Goal: Task Accomplishment & Management: Complete application form

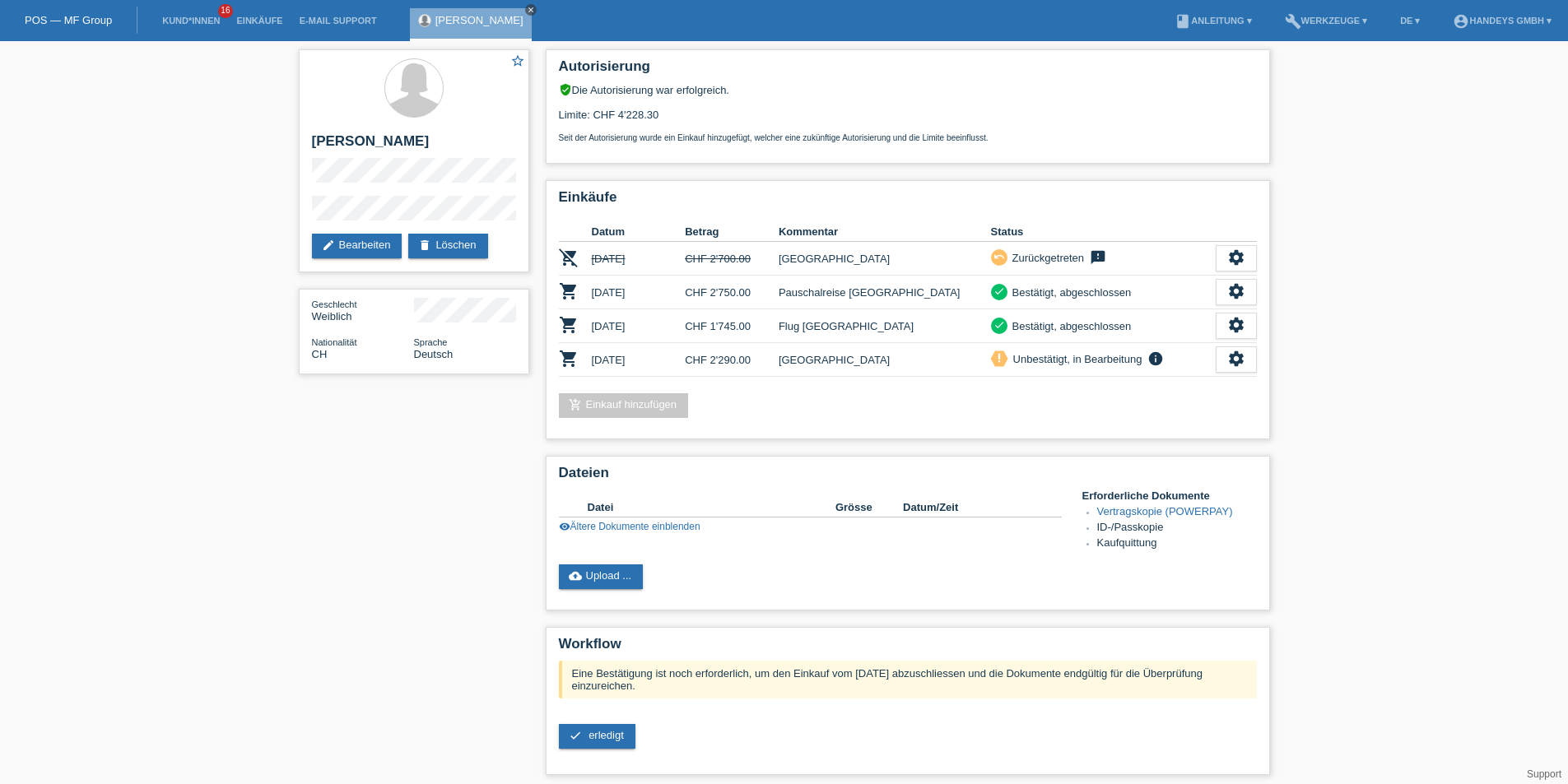
click at [526, 10] on icon "close" at bounding box center [530, 10] width 9 height 9
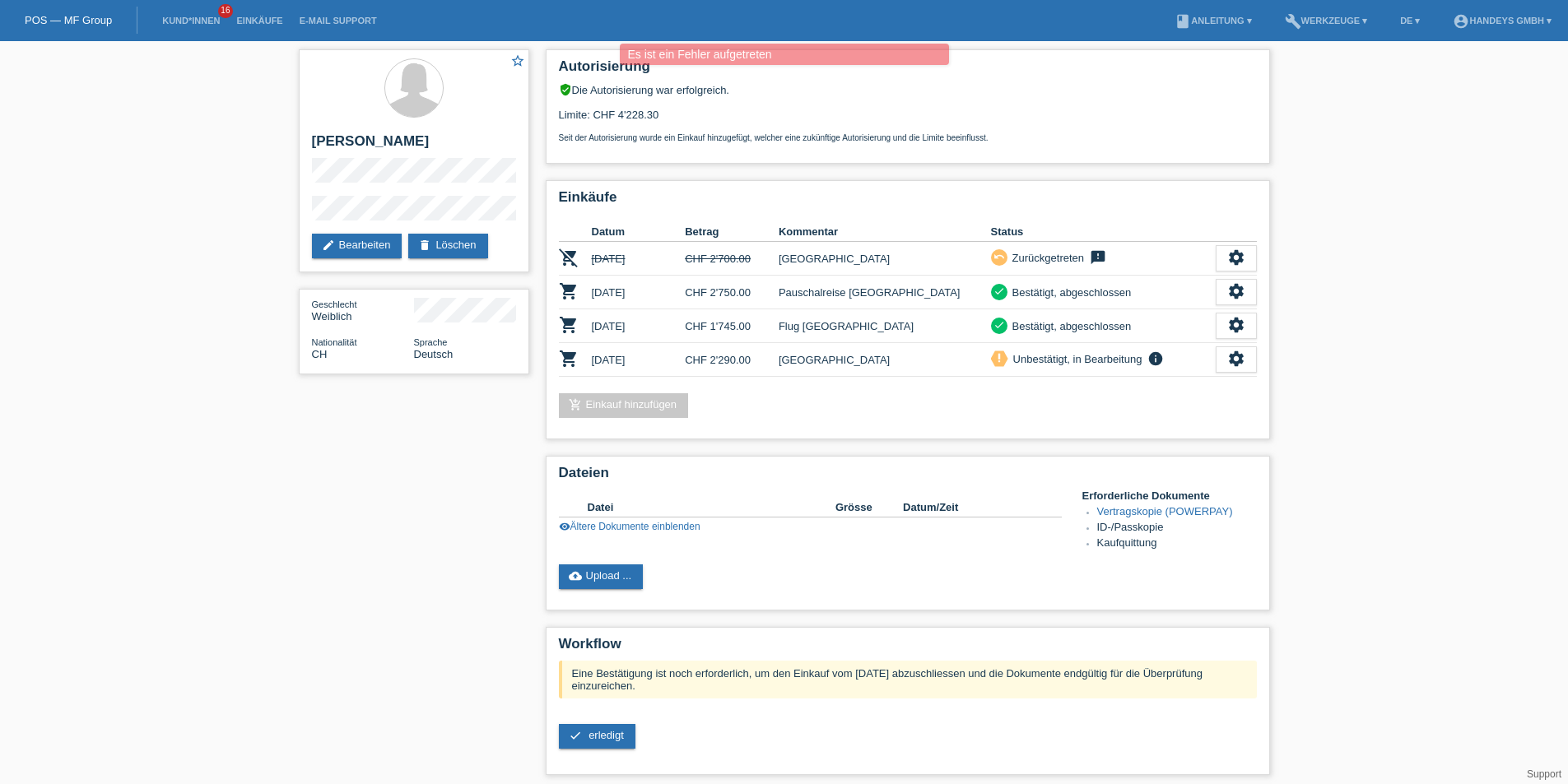
click at [191, 14] on li "Kund*innen 16" at bounding box center [190, 20] width 74 height 42
click at [199, 20] on link "Kund*innen" at bounding box center [190, 20] width 74 height 10
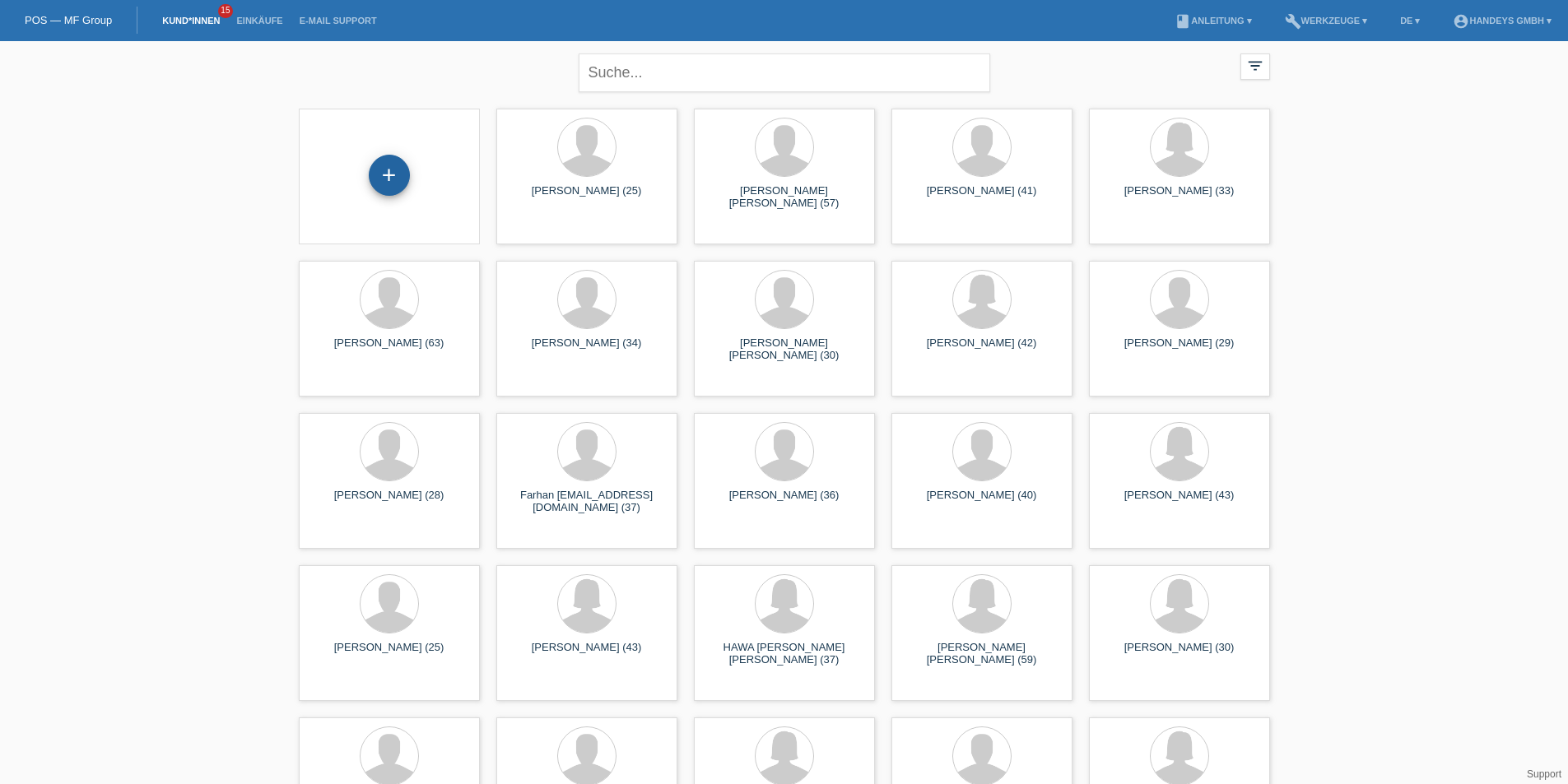
click at [399, 165] on div "+" at bounding box center [389, 175] width 40 height 28
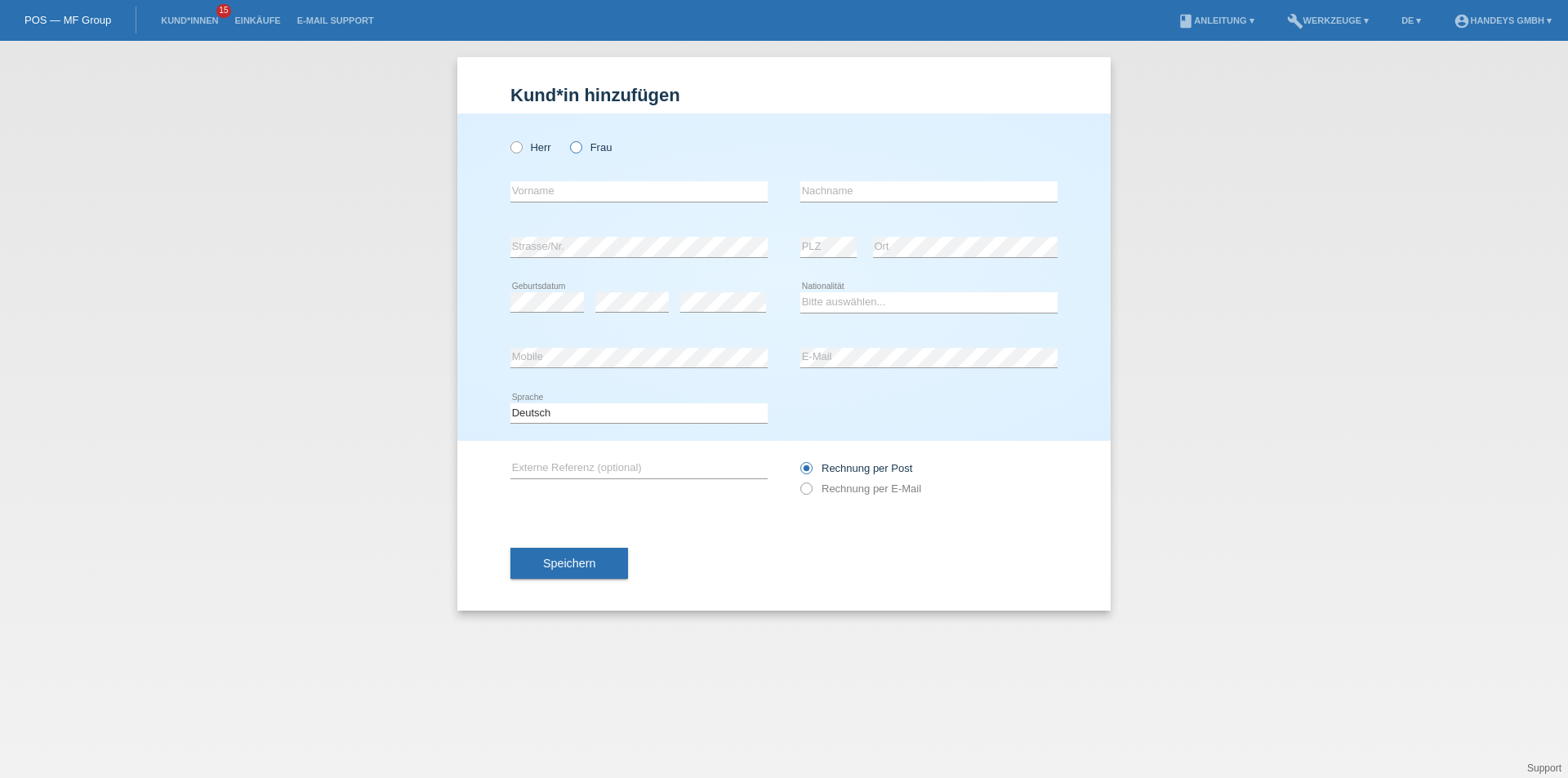
click at [567, 139] on icon at bounding box center [567, 139] width 0 height 0
click at [578, 149] on input "Frau" at bounding box center [575, 146] width 11 height 11
radio input "true"
click at [567, 194] on input "text" at bounding box center [639, 191] width 257 height 20
type input "Musli"
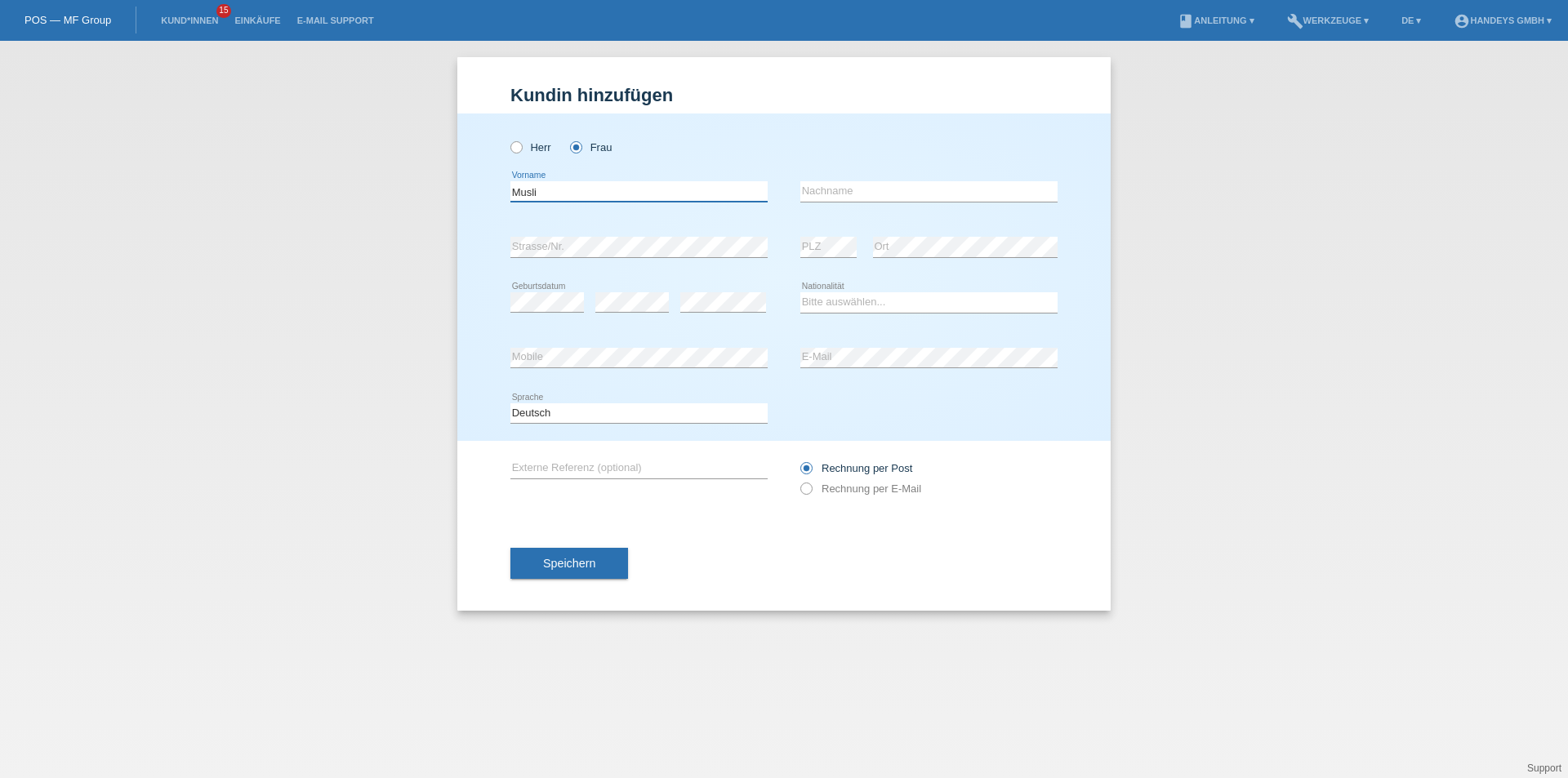
click at [726, 186] on input "Musli" at bounding box center [639, 191] width 257 height 20
click at [826, 180] on div "error Nachname" at bounding box center [929, 192] width 257 height 56
click at [833, 186] on input "text" at bounding box center [929, 191] width 257 height 20
drag, startPoint x: 877, startPoint y: 181, endPoint x: 855, endPoint y: 185, distance: 22.4
click at [856, 185] on div "sHAKJIRI error Nachname" at bounding box center [929, 192] width 257 height 56
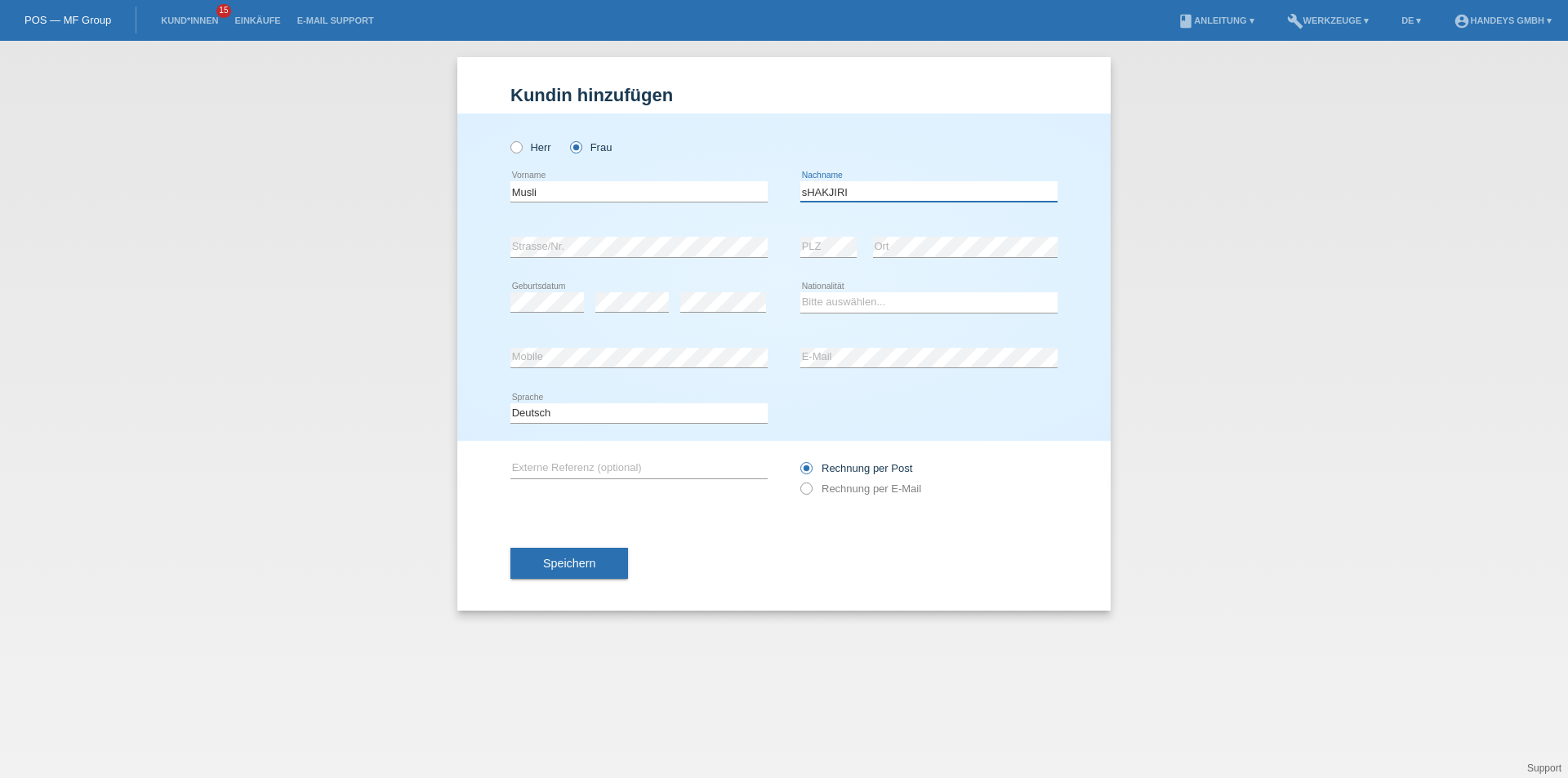
click at [853, 188] on input "sHAKJIRI" at bounding box center [929, 191] width 257 height 20
click at [684, 192] on div "Musli error Vorname sHAKJIRI error Nachname" at bounding box center [784, 192] width 547 height 56
drag, startPoint x: 871, startPoint y: 193, endPoint x: 702, endPoint y: 195, distance: 169.0
click at [712, 184] on div "Musli error Vorname sHAKJIRI error Nachname" at bounding box center [784, 192] width 547 height 56
drag, startPoint x: 747, startPoint y: 180, endPoint x: 615, endPoint y: 182, distance: 132.0
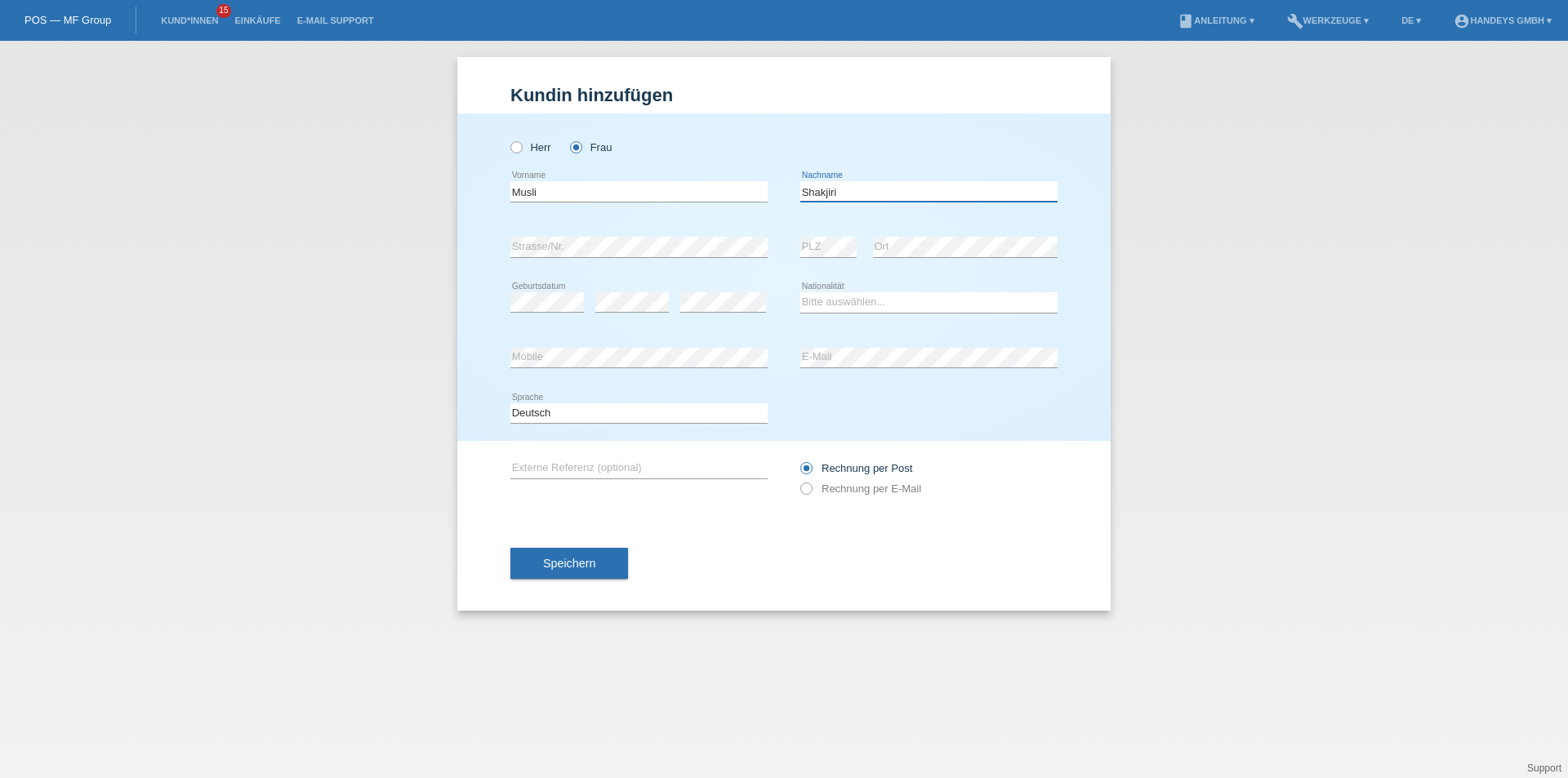
click at [652, 176] on div "Musli error Vorname [GEOGRAPHIC_DATA] error Nachname" at bounding box center [784, 192] width 547 height 56
type input "Shakjiri"
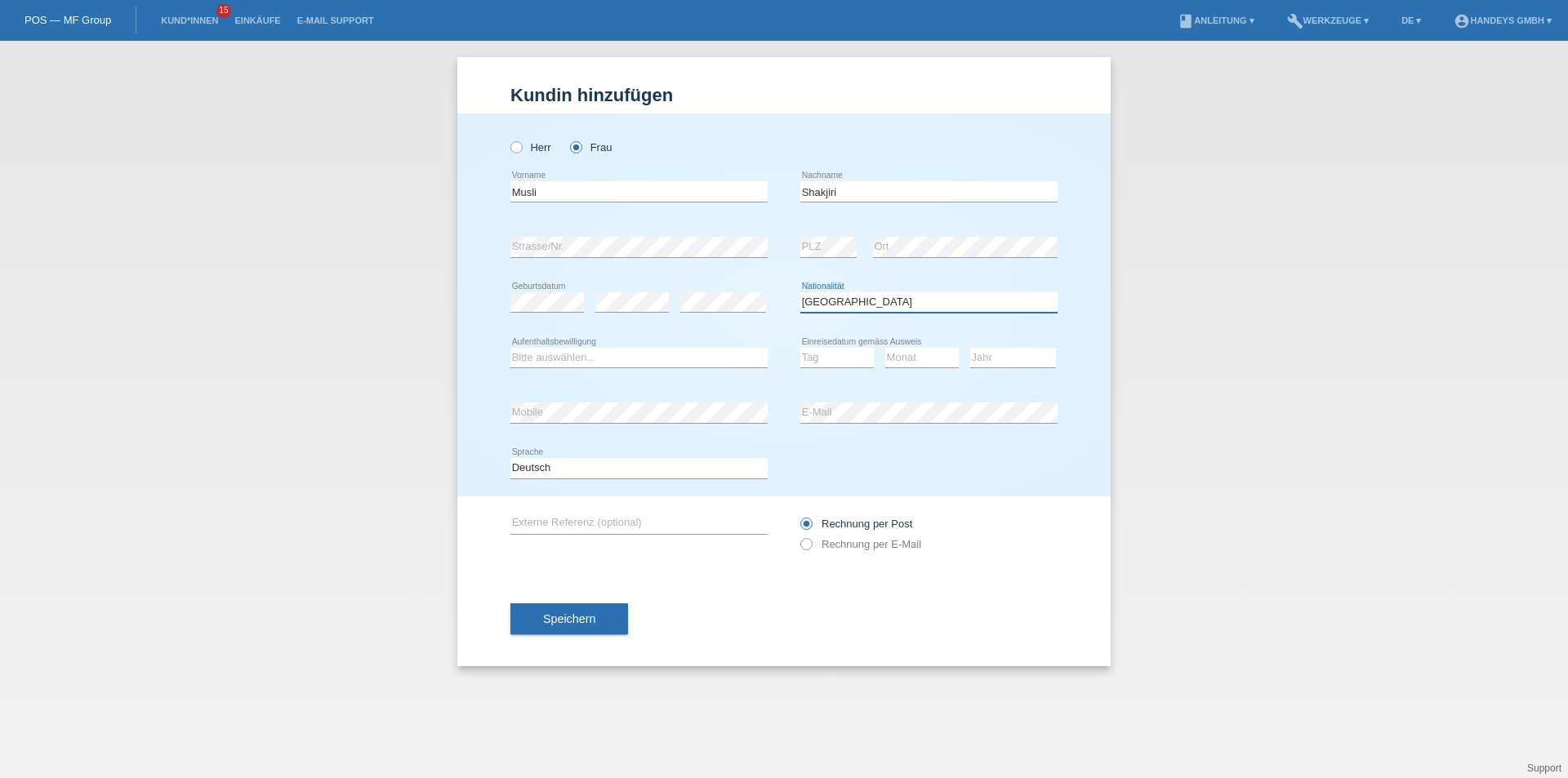
click at [861, 302] on select "Bitte auswählen... [GEOGRAPHIC_DATA] [GEOGRAPHIC_DATA] [GEOGRAPHIC_DATA] [GEOGR…" at bounding box center [929, 302] width 257 height 19
select select "MK"
click at [800, 292] on select "Bitte auswählen... [GEOGRAPHIC_DATA] [GEOGRAPHIC_DATA] [GEOGRAPHIC_DATA] [GEOGR…" at bounding box center [929, 302] width 257 height 19
click at [570, 356] on select "Bitte auswählen... C B B - Flüchtlingsstatus Andere" at bounding box center [639, 357] width 257 height 19
select select "C"
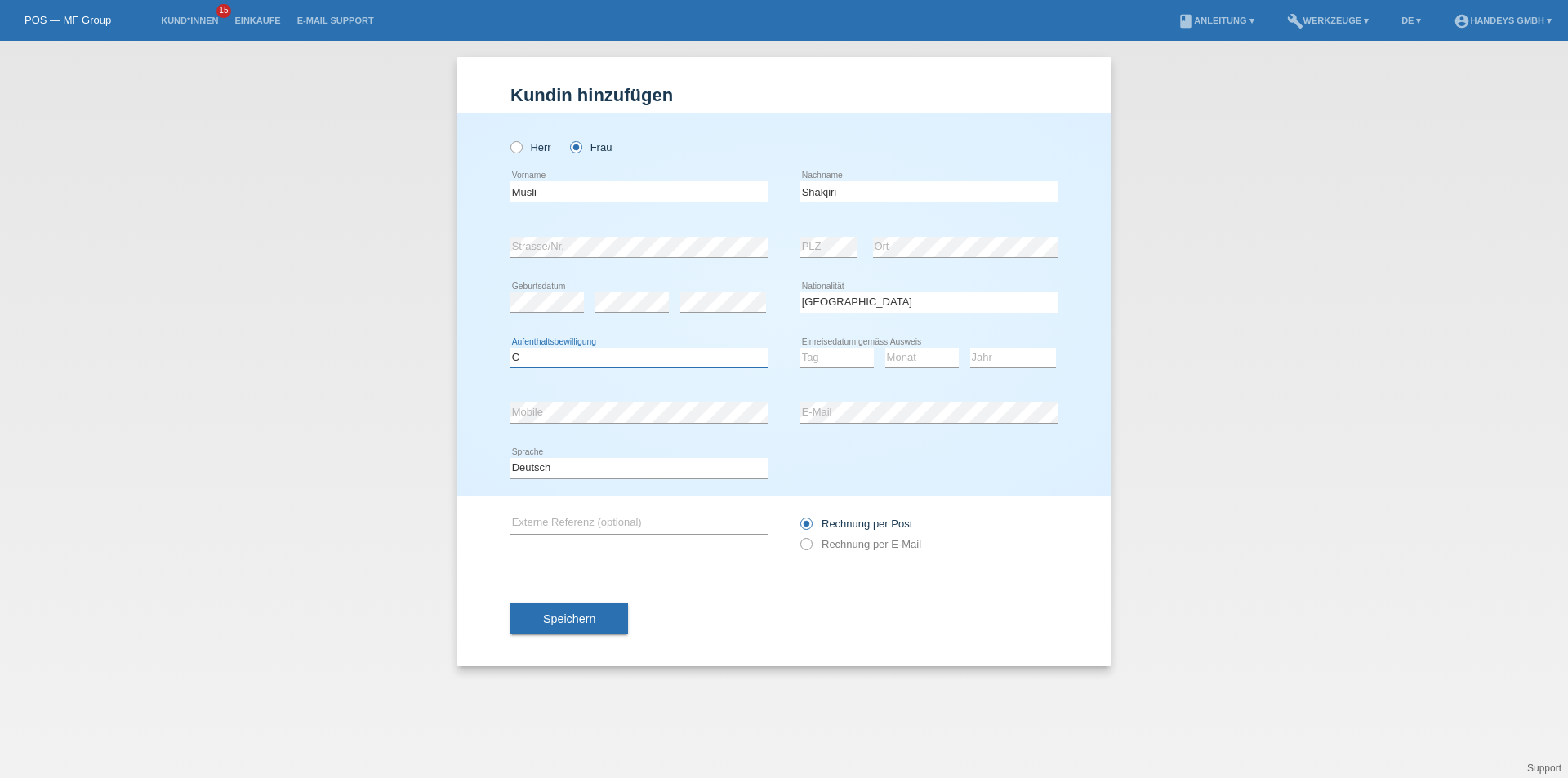
click at [511, 348] on select "Bitte auswählen... C B B - Flüchtlingsstatus Andere" at bounding box center [639, 357] width 257 height 19
click at [847, 353] on select "Tag 01 02 03 04 05 06 07 08 09 10 11" at bounding box center [837, 357] width 74 height 19
select select "01"
click at [800, 348] on select "Tag 01 02 03 04 05 06 07 08 09 10 11" at bounding box center [837, 357] width 74 height 19
select select "08"
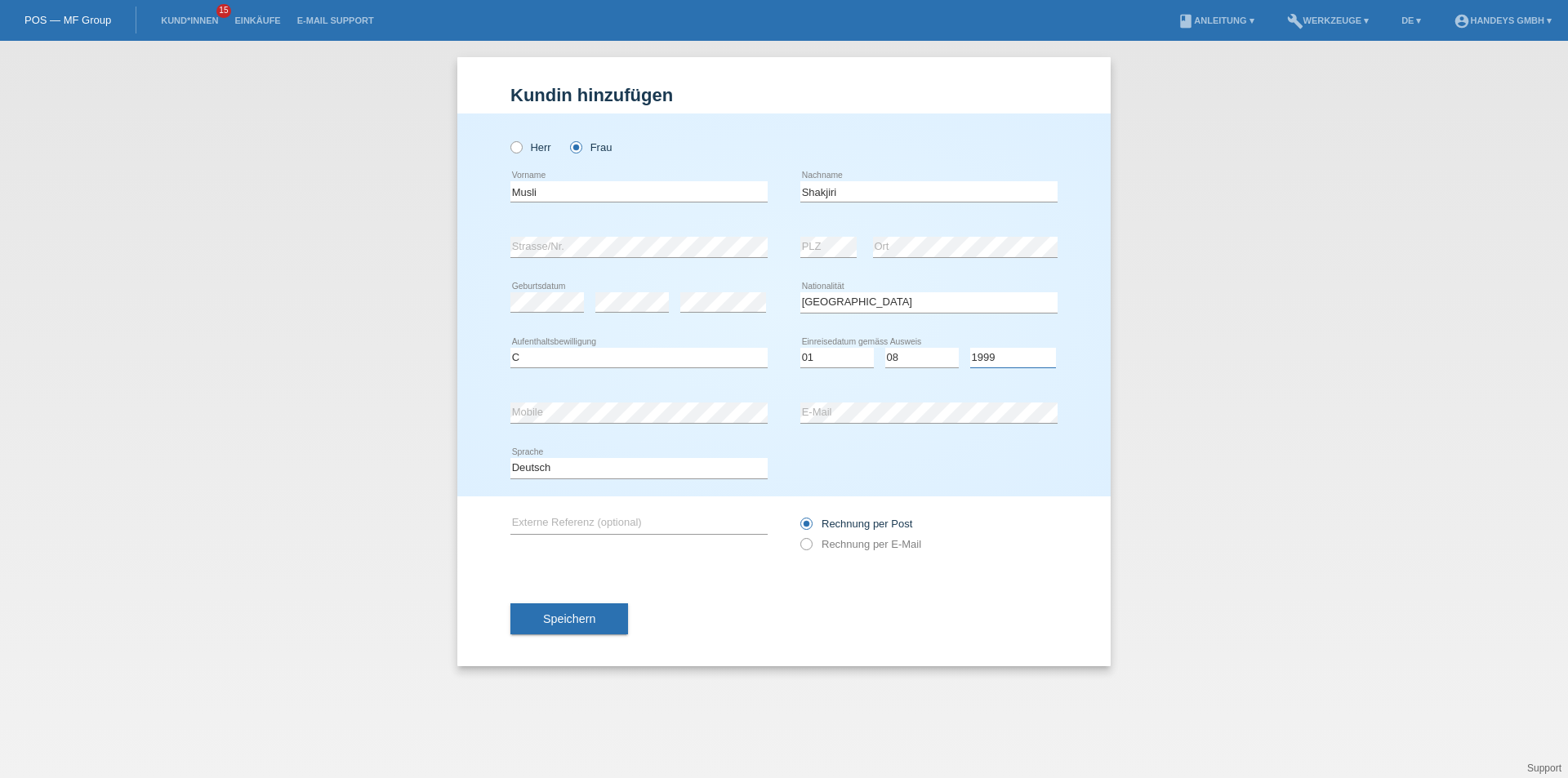
select select "1997"
click at [584, 518] on input "text" at bounding box center [639, 523] width 257 height 20
type input "ARB"
click at [798, 536] on icon at bounding box center [798, 536] width 0 height 0
click at [808, 545] on input "Rechnung per E-Mail" at bounding box center [805, 548] width 11 height 20
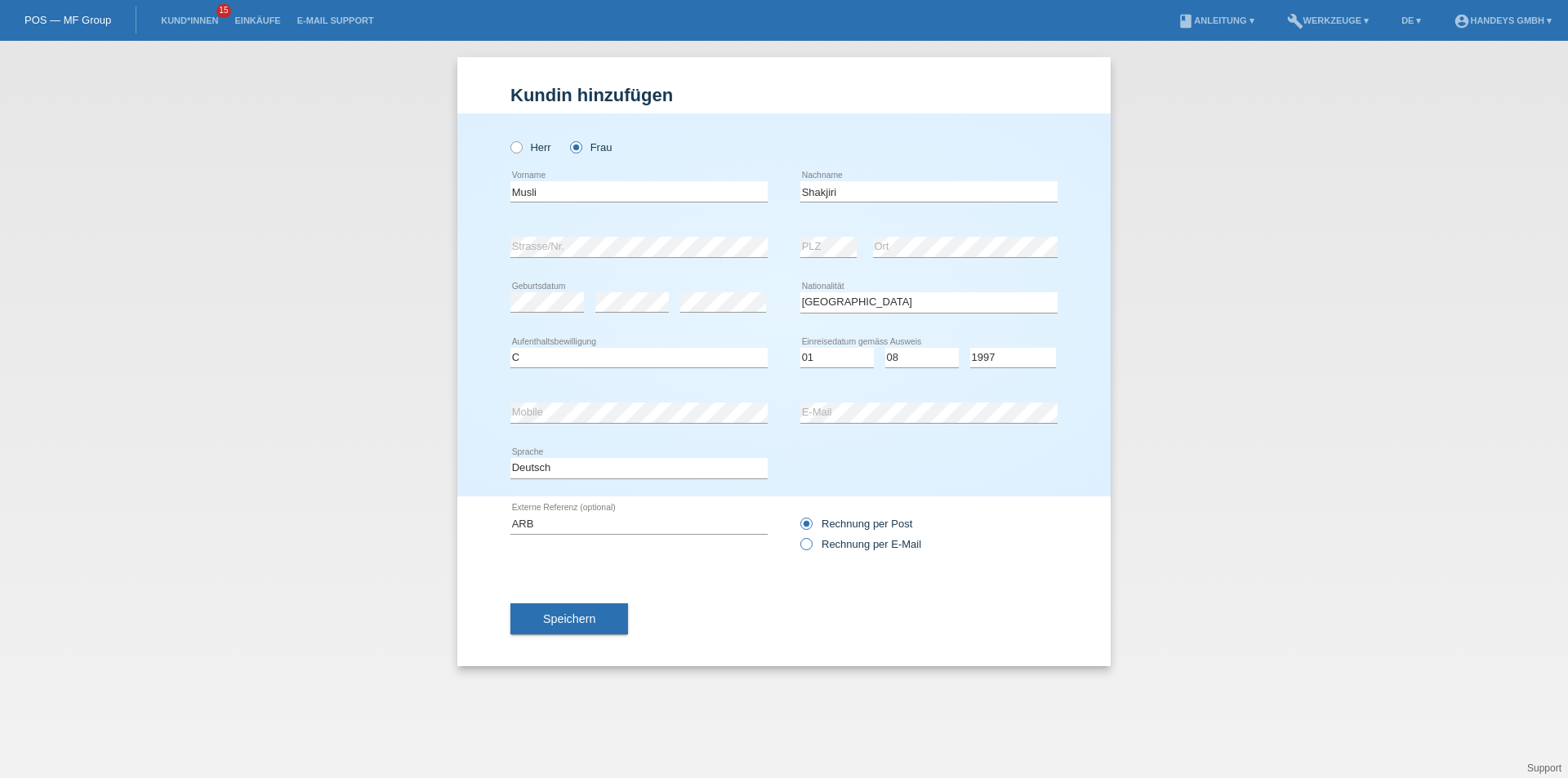
radio input "true"
click at [560, 626] on button "Speichern" at bounding box center [569, 619] width 118 height 31
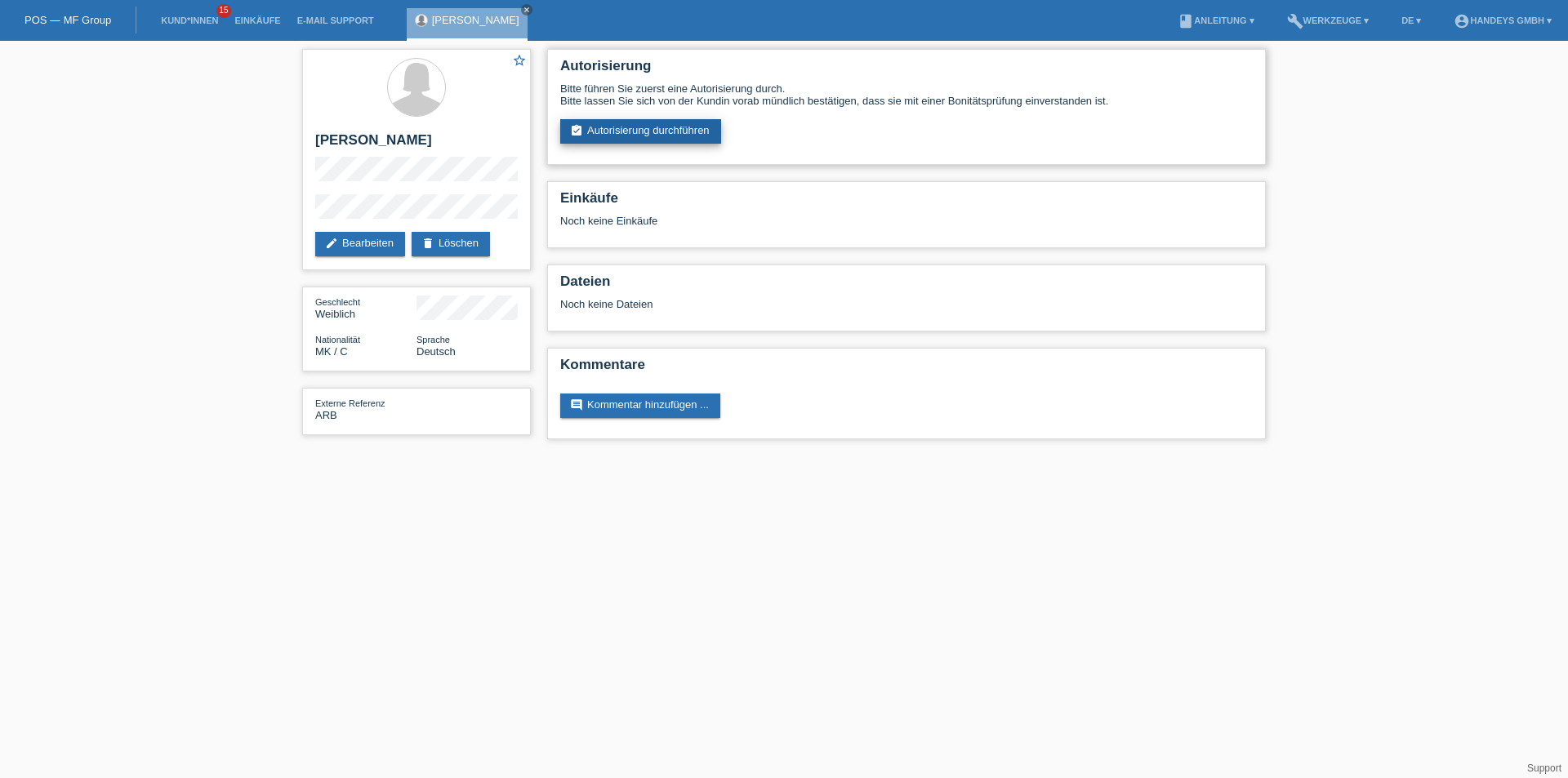
click at [661, 130] on link "assignment_turned_in Autorisierung durchführen" at bounding box center [641, 131] width 161 height 25
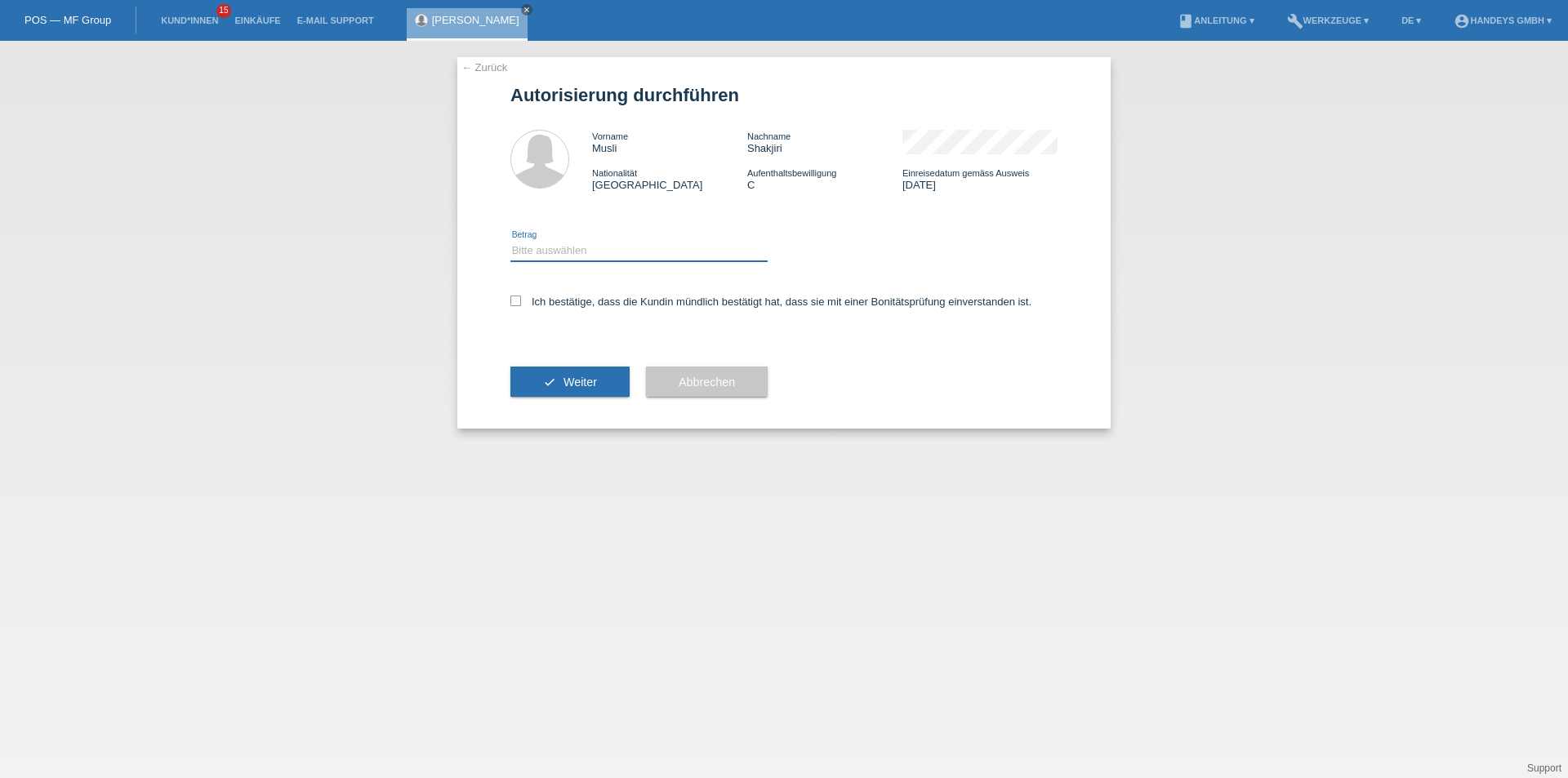
click at [550, 252] on select "Bitte auswählen CHF 1.00 - CHF 499.00 CHF 500.00 - CHF 1'999.00 CHF 2'000.00 - …" at bounding box center [639, 250] width 257 height 19
select select "3"
click at [511, 240] on select "Bitte auswählen CHF 1.00 - CHF 499.00 CHF 500.00 - CHF 1'999.00 CHF 2'000.00 - …" at bounding box center [639, 250] width 257 height 19
click at [517, 302] on icon at bounding box center [516, 301] width 11 height 11
click at [517, 302] on input "Ich bestätige, dass die Kundin mündlich bestätigt hat, dass sie mit einer Bonit…" at bounding box center [516, 301] width 11 height 11
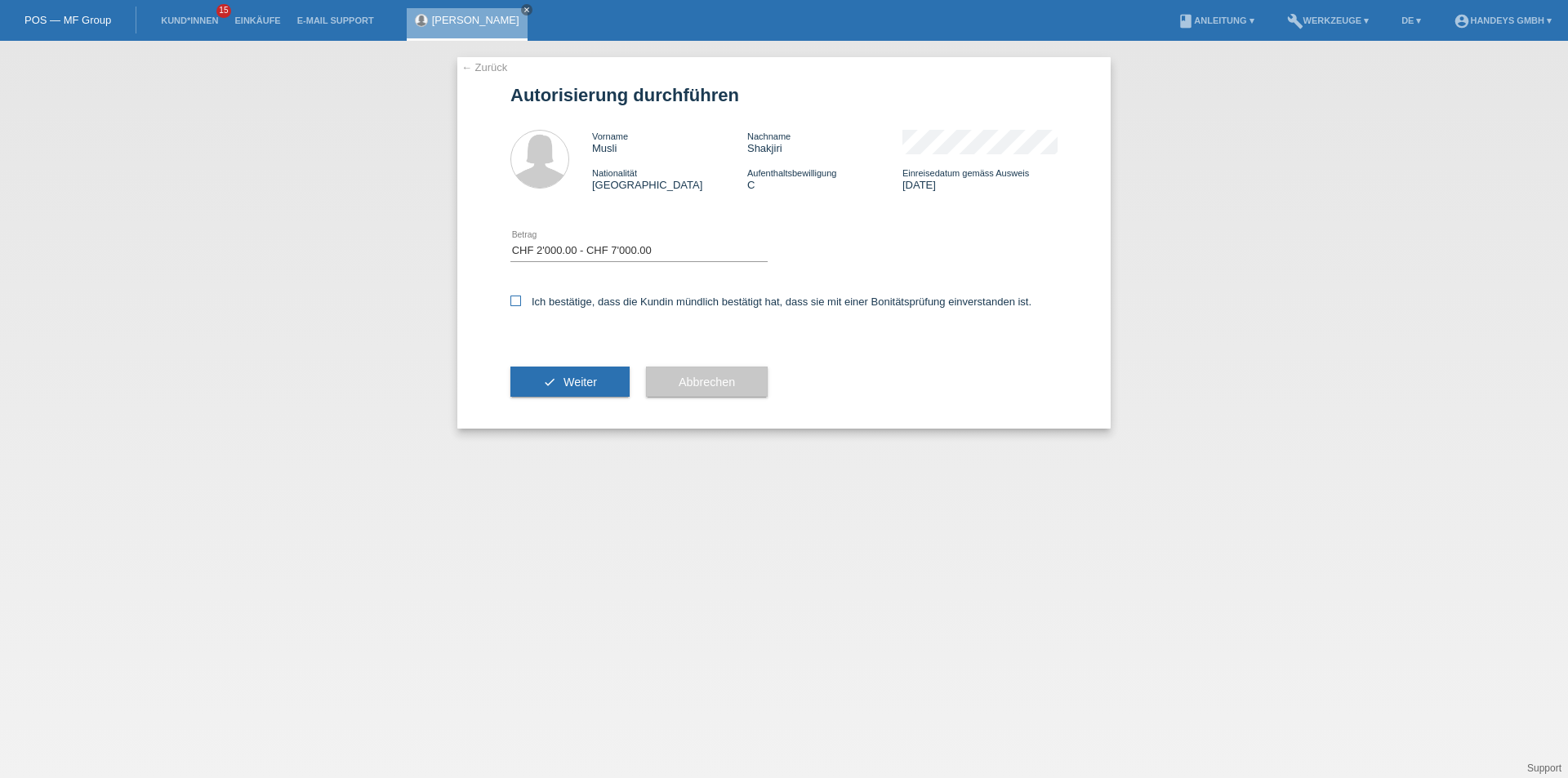
checkbox input "true"
click at [572, 387] on span "Weiter" at bounding box center [580, 382] width 34 height 13
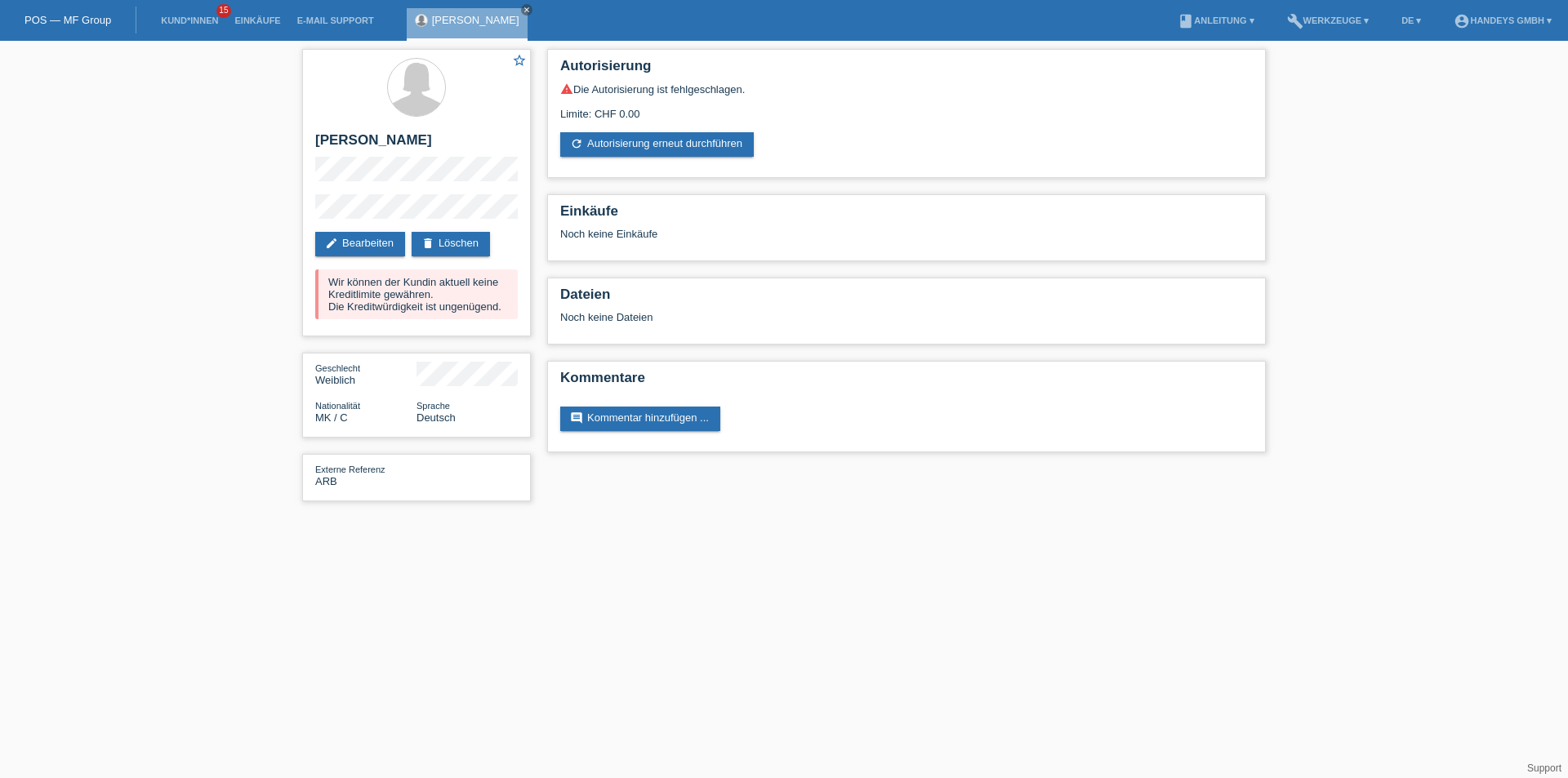
drag, startPoint x: 498, startPoint y: 10, endPoint x: 563, endPoint y: 6, distance: 65.1
click at [522, 10] on icon "close" at bounding box center [526, 10] width 9 height 9
